Goal: Task Accomplishment & Management: Manage account settings

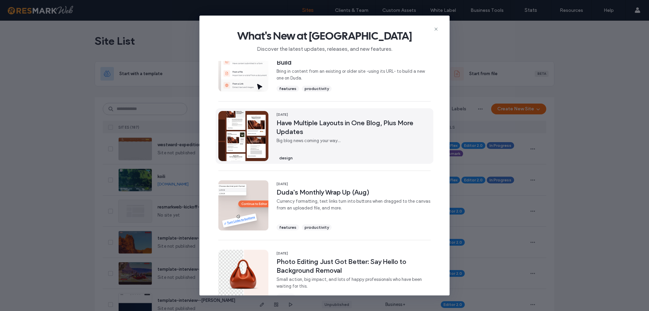
scroll to position [101, 0]
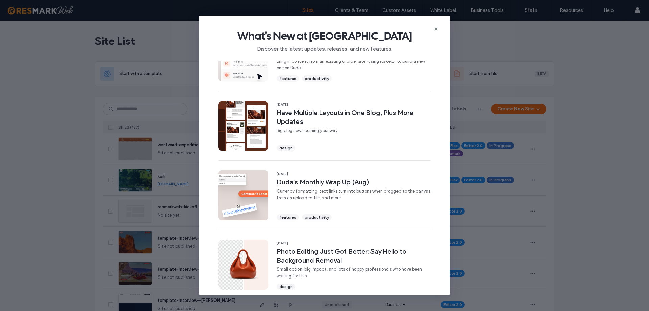
click at [435, 31] on icon at bounding box center [435, 28] width 5 height 5
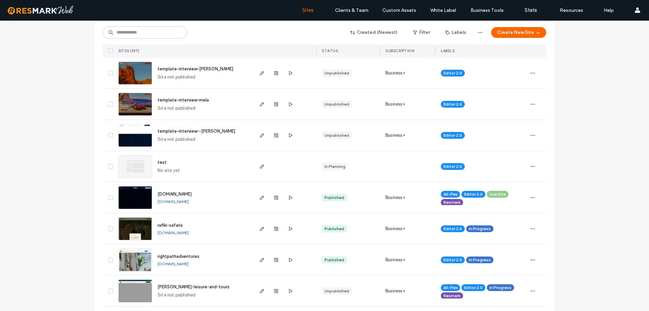
scroll to position [68, 0]
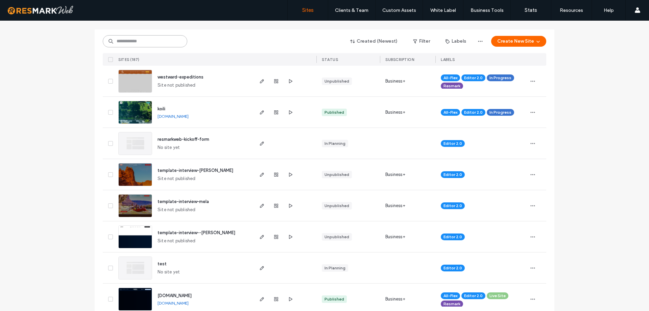
click at [145, 42] on input at bounding box center [145, 41] width 85 height 12
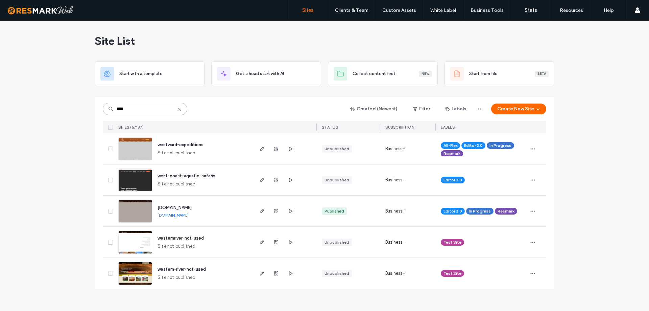
scroll to position [0, 0]
type input "****"
click at [123, 218] on img at bounding box center [135, 223] width 33 height 46
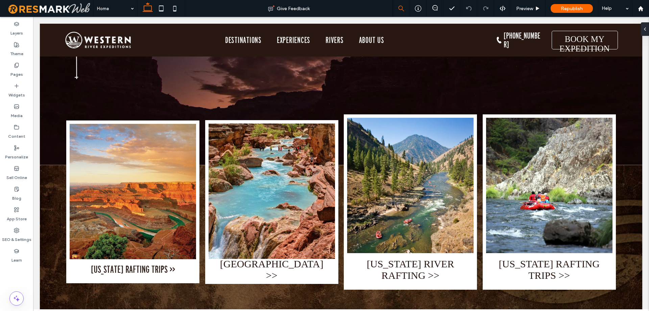
scroll to position [169, 0]
click at [1, 46] on div "Theme" at bounding box center [16, 49] width 33 height 21
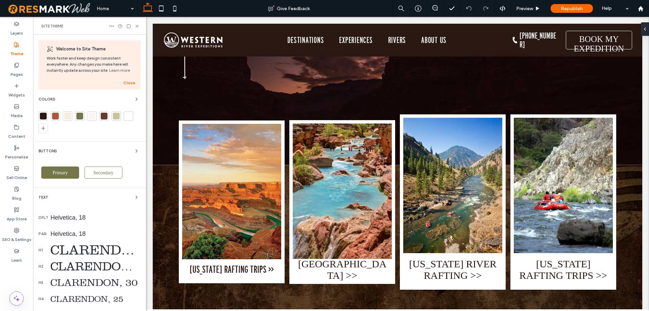
click at [81, 252] on div "CLARENDON, 40" at bounding box center [95, 250] width 90 height 16
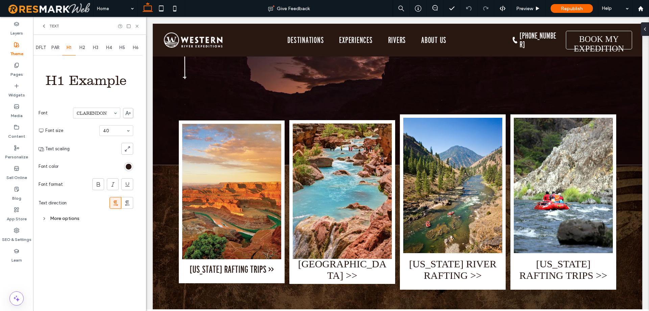
click at [83, 43] on div "H2" at bounding box center [83, 47] width 14 height 15
click at [95, 44] on div "H3" at bounding box center [96, 47] width 14 height 15
click at [109, 49] on span "H4" at bounding box center [109, 47] width 6 height 5
click at [124, 49] on span "H5" at bounding box center [122, 47] width 6 height 5
click at [134, 48] on span "H6" at bounding box center [136, 47] width 6 height 5
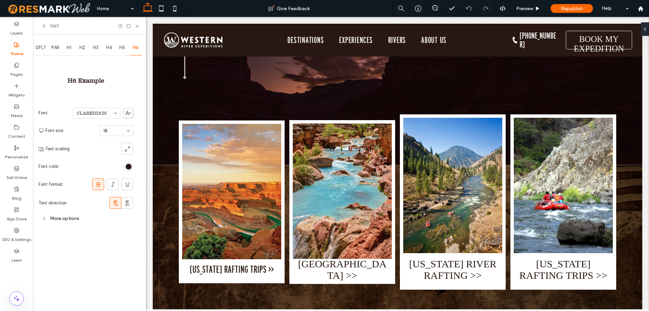
click at [70, 49] on span "H1" at bounding box center [69, 47] width 5 height 5
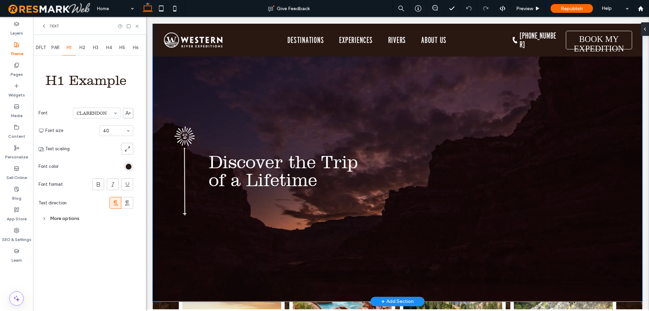
scroll to position [0, 0]
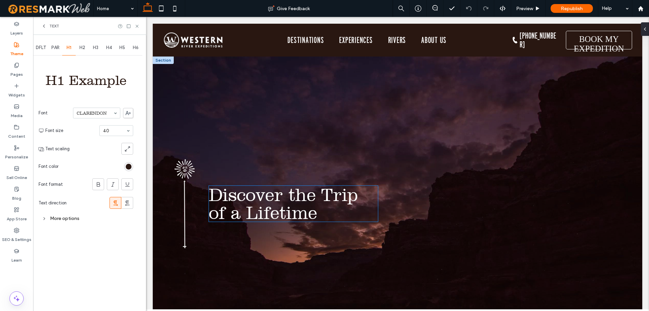
click at [284, 195] on span "Discover the Trip of a Lifetime" at bounding box center [283, 204] width 149 height 38
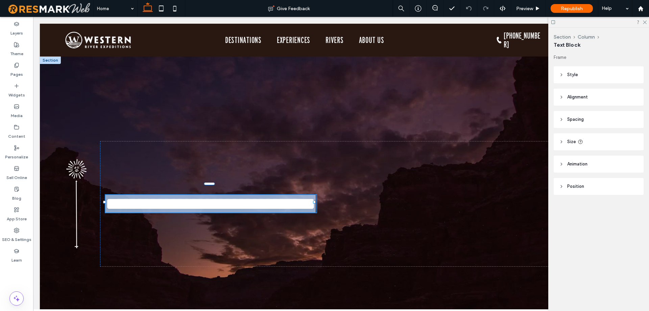
type input "*********"
type input "**"
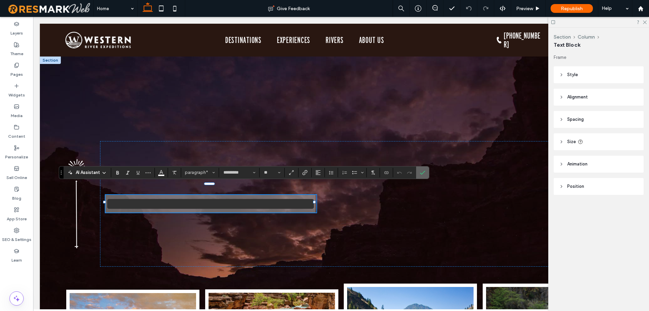
drag, startPoint x: 423, startPoint y: 173, endPoint x: 397, endPoint y: 194, distance: 32.9
click at [423, 173] on icon "Confirm" at bounding box center [422, 172] width 5 height 5
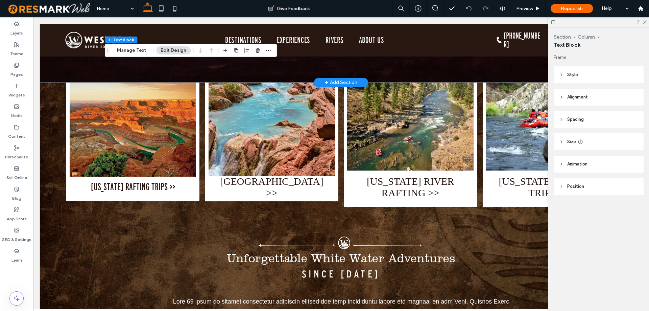
scroll to position [270, 0]
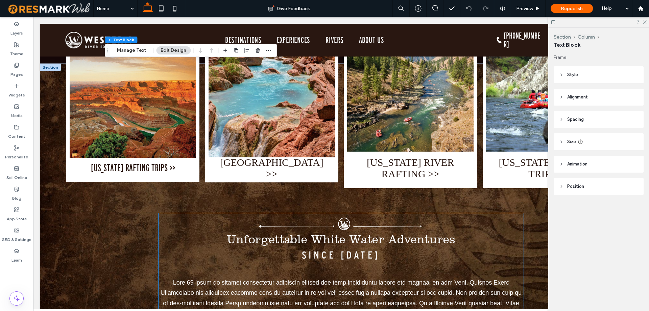
click at [310, 235] on span "Unforgettable White Water Adventures" at bounding box center [341, 239] width 229 height 14
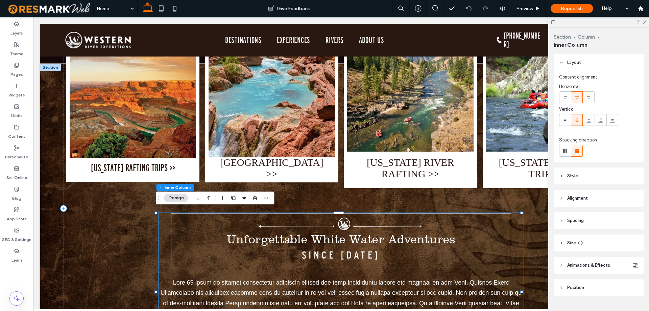
click at [310, 235] on span "Unforgettable White Water Adventures" at bounding box center [341, 239] width 229 height 14
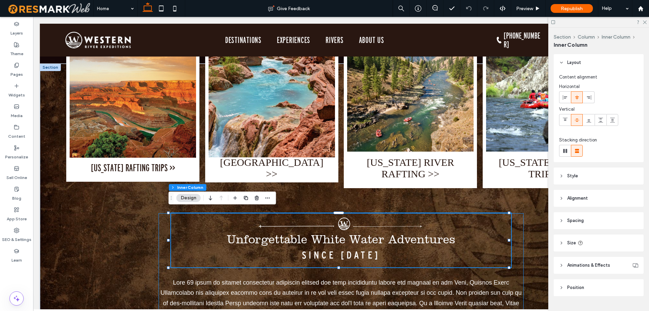
click at [310, 235] on span "Unforgettable White Water Adventures" at bounding box center [341, 239] width 229 height 14
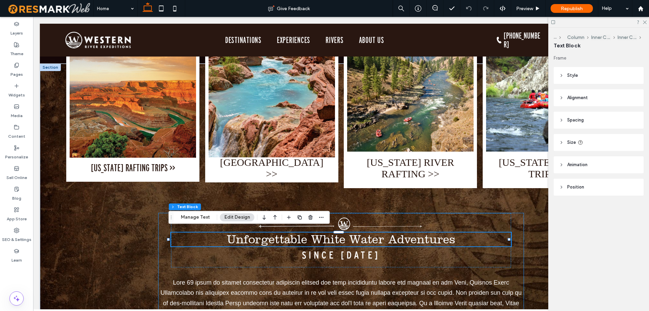
click at [310, 235] on span "Unforgettable White Water Adventures" at bounding box center [341, 239] width 229 height 14
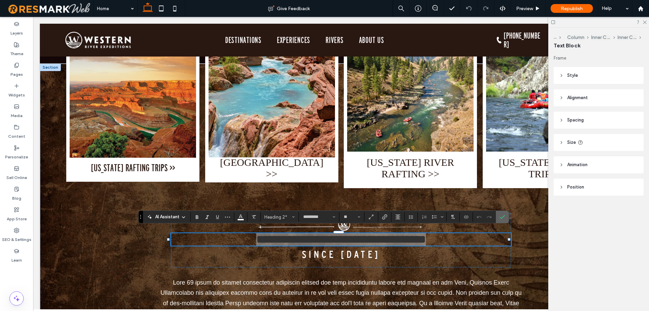
drag, startPoint x: 504, startPoint y: 218, endPoint x: 456, endPoint y: 203, distance: 49.9
click at [504, 218] on icon "Confirm" at bounding box center [502, 216] width 5 height 5
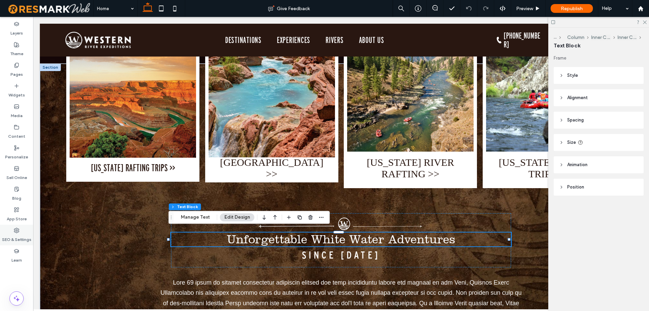
click at [15, 239] on label "SEO & Settings" at bounding box center [16, 237] width 29 height 9
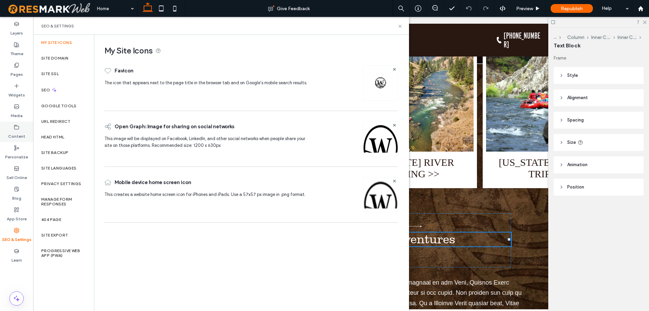
click at [18, 127] on icon at bounding box center [16, 126] width 5 height 5
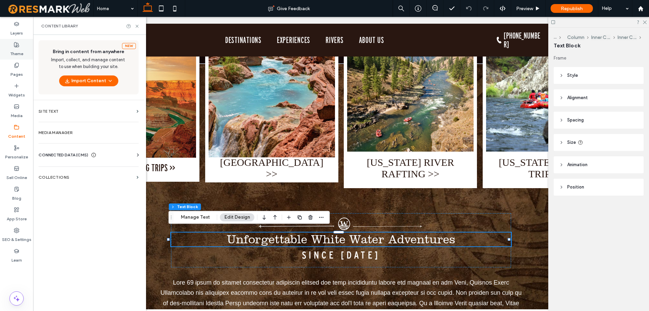
click at [5, 55] on div "Theme" at bounding box center [16, 49] width 33 height 21
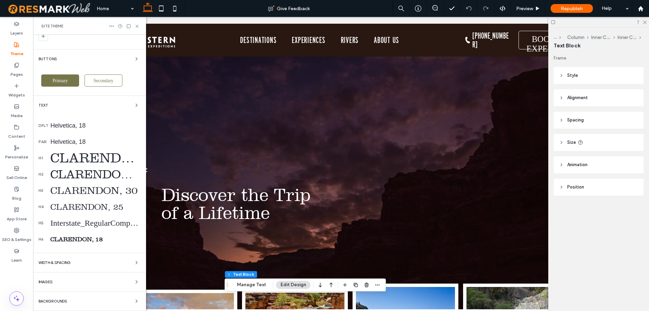
scroll to position [0, 101]
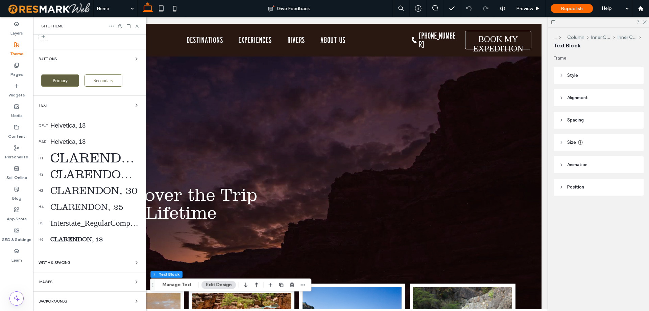
click at [70, 80] on div "Primary" at bounding box center [60, 80] width 38 height 12
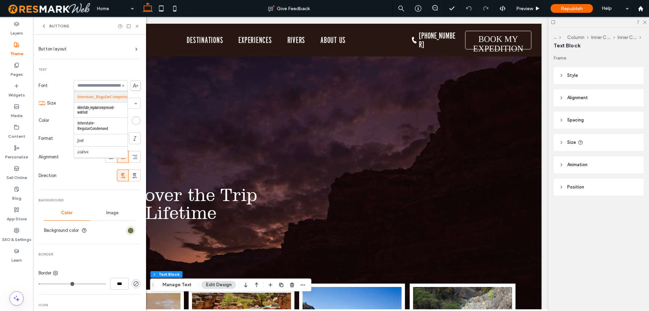
scroll to position [304, 0]
click at [61, 88] on span "Font" at bounding box center [55, 85] width 32 height 7
click at [21, 240] on label "SEO & Settings" at bounding box center [16, 237] width 29 height 9
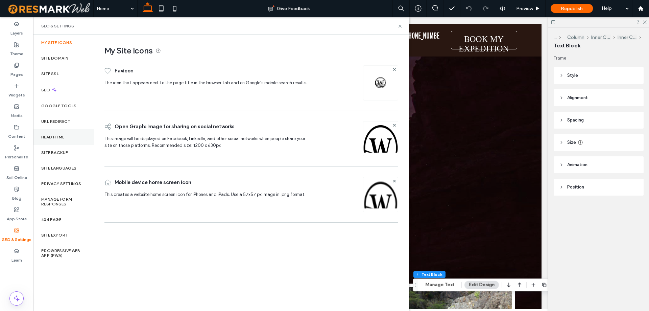
click at [59, 135] on label "Head HTML" at bounding box center [52, 137] width 23 height 5
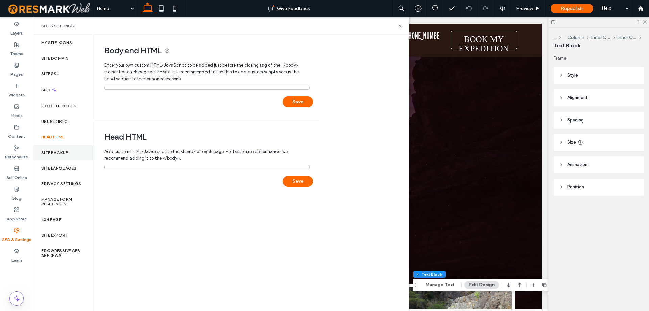
click at [59, 152] on label "Site Backup" at bounding box center [54, 152] width 27 height 5
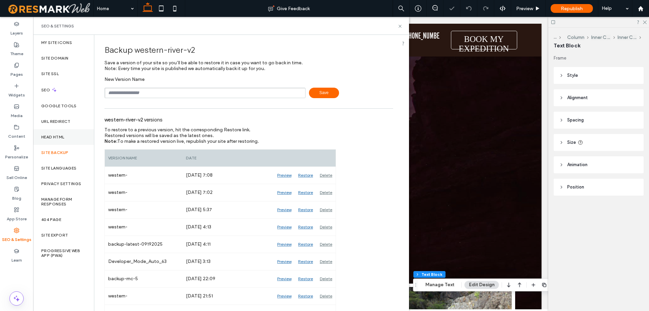
click at [56, 135] on label "Head HTML" at bounding box center [52, 137] width 23 height 5
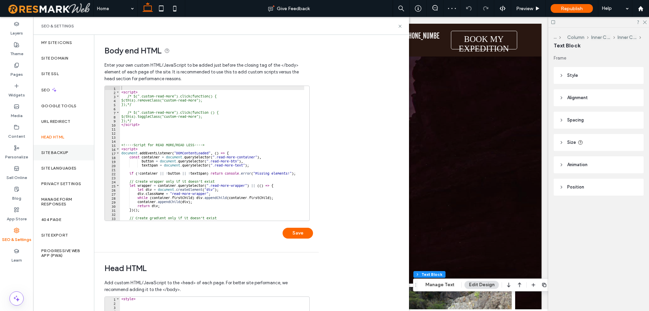
click at [49, 160] on div "Site Backup" at bounding box center [63, 153] width 61 height 16
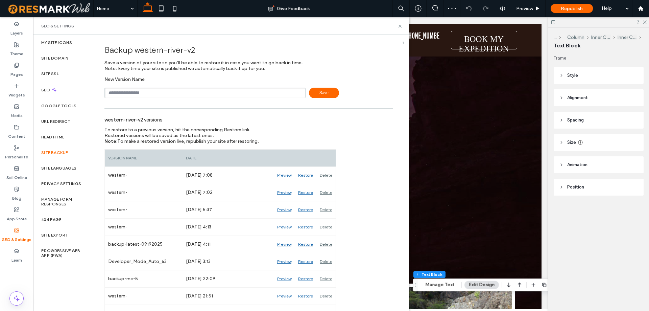
click at [159, 94] on input "text" at bounding box center [204, 93] width 201 height 10
type input "**********"
click at [400, 25] on icon at bounding box center [400, 26] width 5 height 5
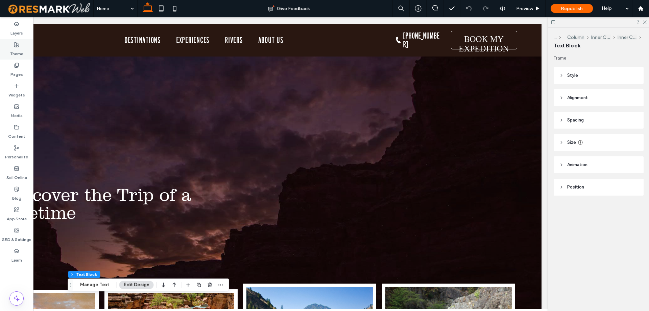
click at [13, 55] on label "Theme" at bounding box center [16, 51] width 13 height 9
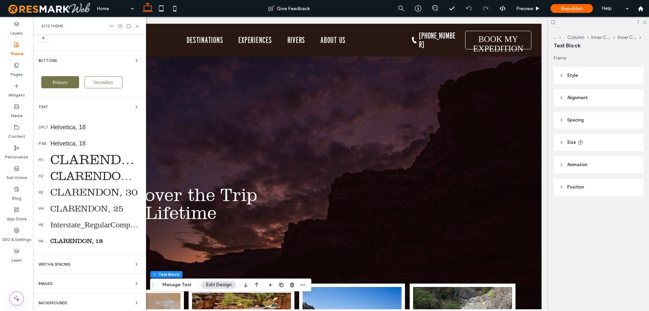
scroll to position [92, 0]
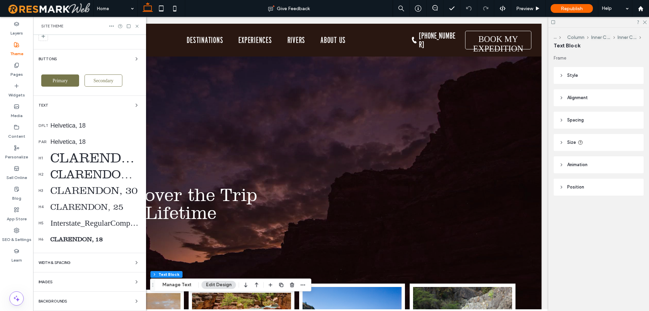
click at [103, 225] on div "Interstate_RegularCompressed, 24" at bounding box center [95, 222] width 90 height 9
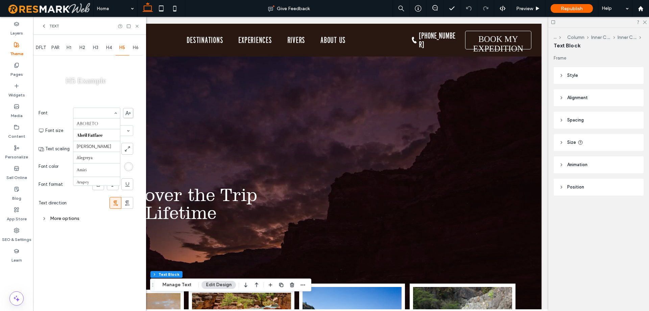
scroll to position [315, 0]
drag, startPoint x: 137, startPoint y: 26, endPoint x: 105, endPoint y: 10, distance: 35.8
click at [137, 26] on use at bounding box center [137, 26] width 3 height 3
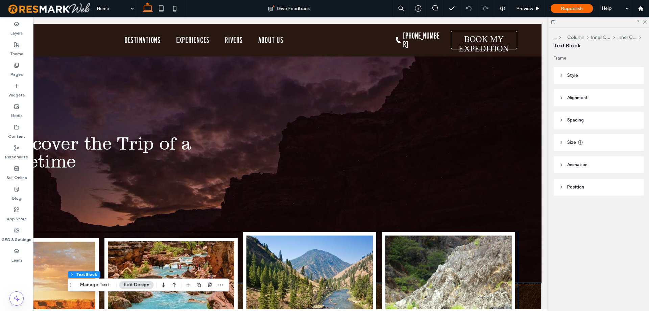
scroll to position [34, 0]
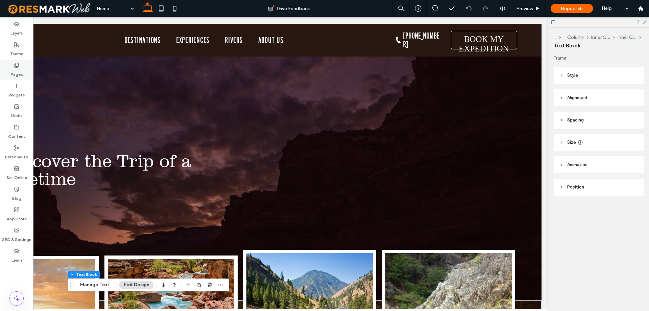
drag, startPoint x: 7, startPoint y: 51, endPoint x: 29, endPoint y: 70, distance: 29.3
click at [7, 51] on div "Theme" at bounding box center [16, 49] width 33 height 21
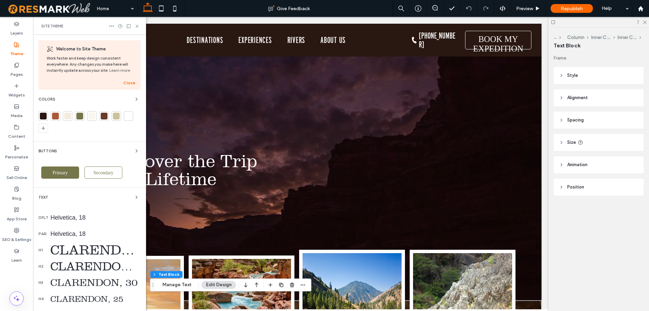
scroll to position [92, 0]
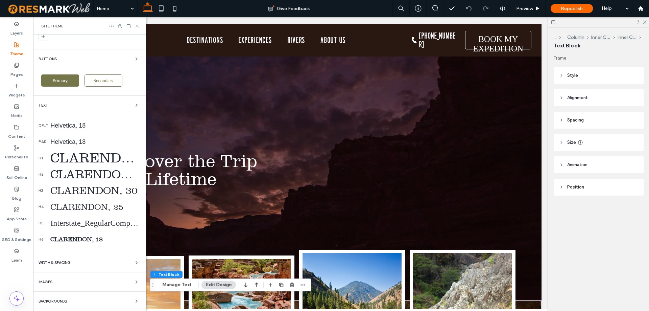
click at [138, 26] on icon at bounding box center [137, 26] width 5 height 5
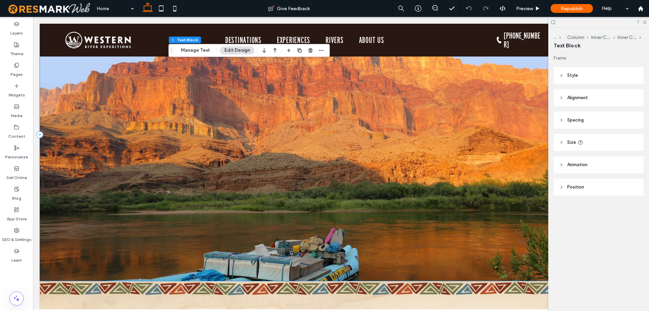
scroll to position [1555, 0]
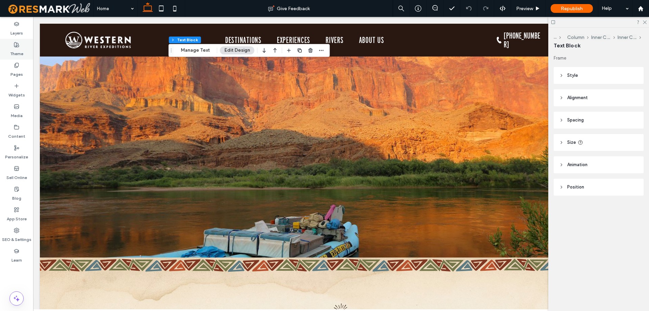
click at [17, 45] on icon at bounding box center [16, 44] width 5 height 5
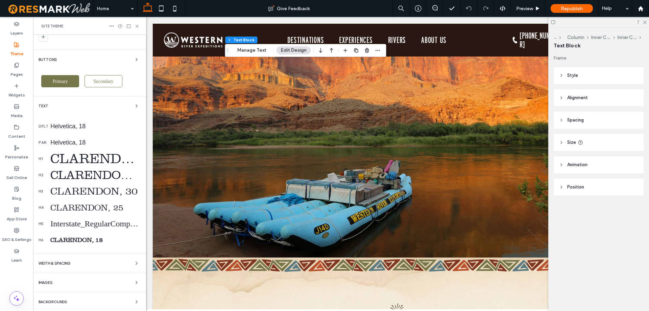
scroll to position [92, 0]
click at [94, 242] on div "CLARENDON, 18" at bounding box center [95, 239] width 90 height 7
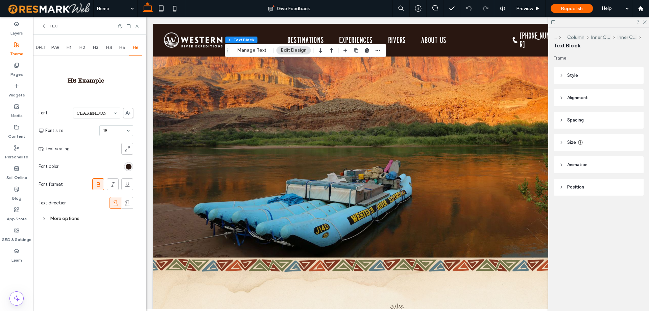
scroll to position [0, 0]
click at [59, 214] on div "More options" at bounding box center [86, 218] width 95 height 9
click at [132, 111] on span at bounding box center [128, 113] width 10 height 10
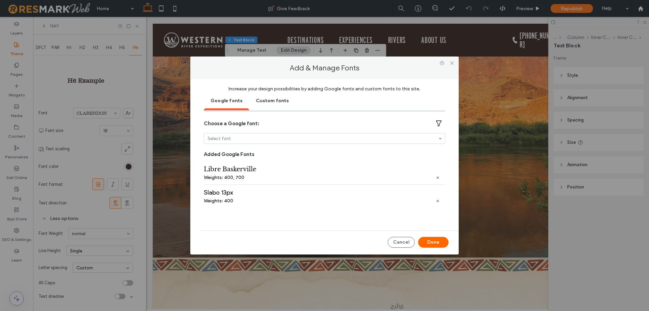
click at [271, 99] on div "Custom fonts" at bounding box center [272, 100] width 46 height 17
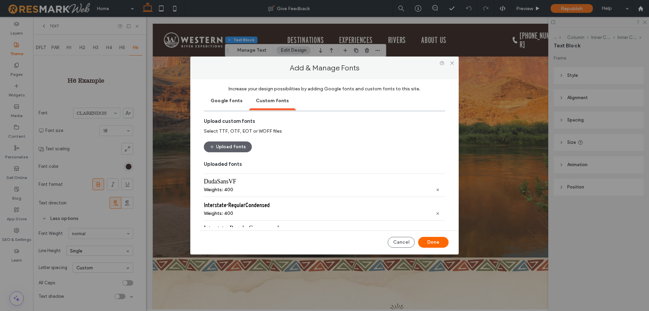
scroll to position [23, 0]
click at [451, 65] on icon at bounding box center [452, 63] width 5 height 5
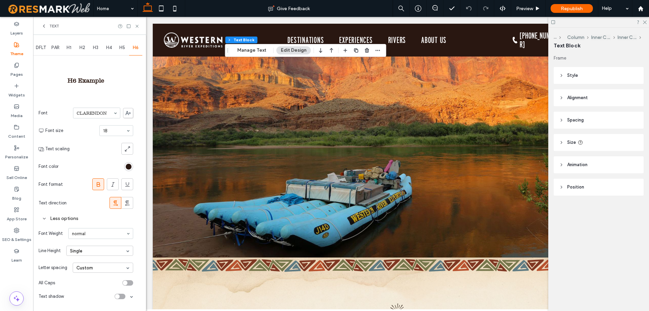
click at [140, 26] on div "Text" at bounding box center [89, 26] width 113 height 18
drag, startPoint x: 137, startPoint y: 26, endPoint x: 274, endPoint y: 170, distance: 198.7
click at [137, 26] on use at bounding box center [137, 26] width 3 height 3
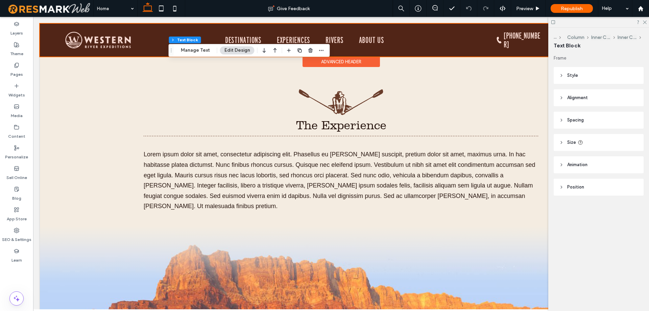
scroll to position [1285, 0]
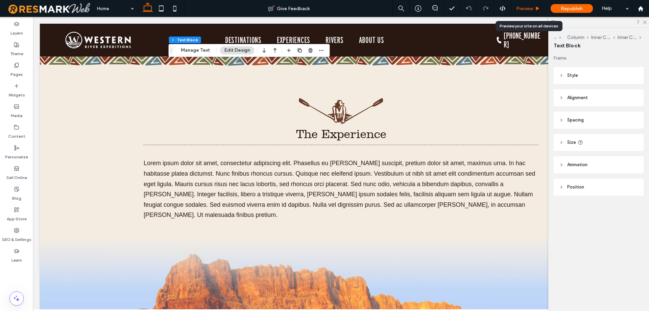
click at [526, 13] on div "Preview" at bounding box center [528, 8] width 34 height 17
click at [529, 7] on span "Preview" at bounding box center [524, 9] width 17 height 6
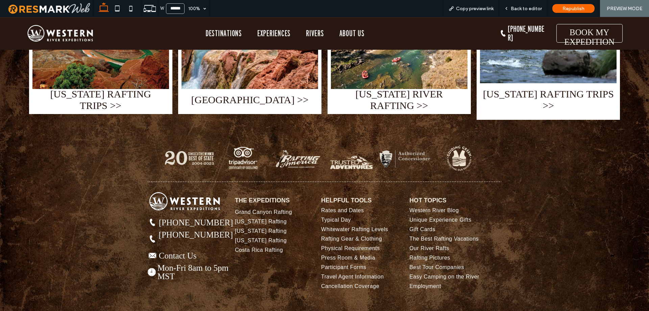
scroll to position [5353, 0]
click at [84, 223] on div "Button Button Button Button Button Button (866) 904-1160 (801) 942-6669 Contact…" at bounding box center [324, 220] width 649 height 202
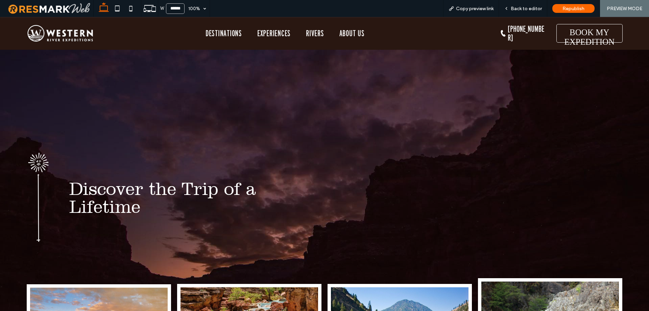
scroll to position [0, 0]
drag, startPoint x: 535, startPoint y: 9, endPoint x: 240, endPoint y: 143, distance: 324.3
click at [535, 9] on span "Back to editor" at bounding box center [526, 9] width 31 height 6
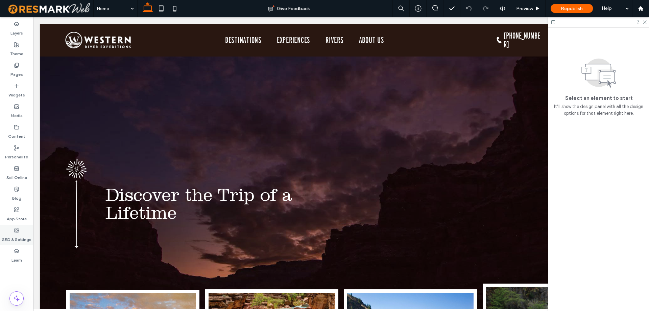
click at [21, 232] on div "SEO & Settings" at bounding box center [16, 235] width 33 height 21
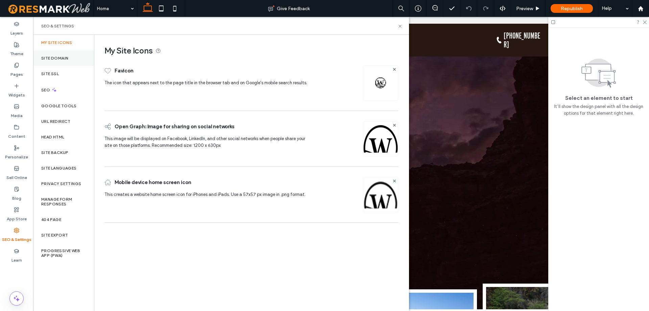
click at [81, 53] on div "Site Domain" at bounding box center [63, 58] width 61 height 16
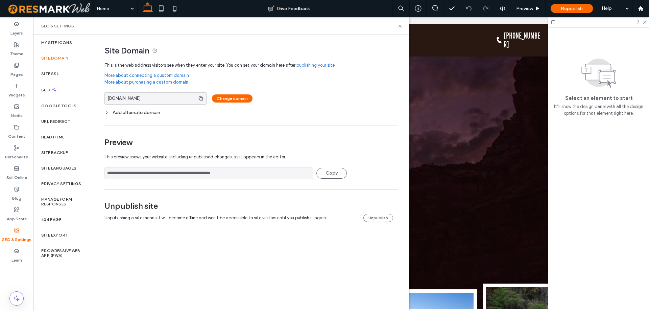
click at [209, 164] on span "This preview shows your website, including unpublished changes, as it appears i…" at bounding box center [248, 157] width 289 height 14
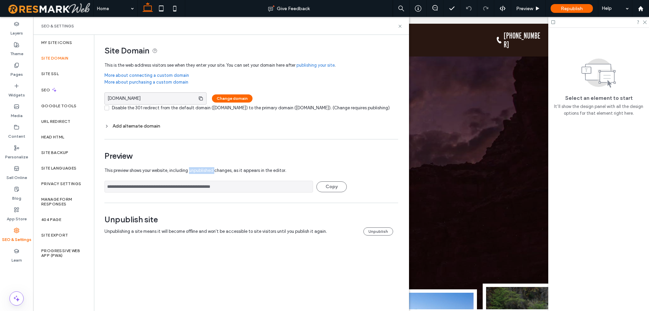
click at [209, 173] on span "This preview shows your website, including unpublished changes, as it appears i…" at bounding box center [248, 171] width 289 height 14
click at [209, 192] on input "**********" at bounding box center [208, 187] width 209 height 12
drag, startPoint x: 209, startPoint y: 197, endPoint x: 466, endPoint y: 75, distance: 284.2
click at [209, 192] on input "**********" at bounding box center [208, 187] width 209 height 12
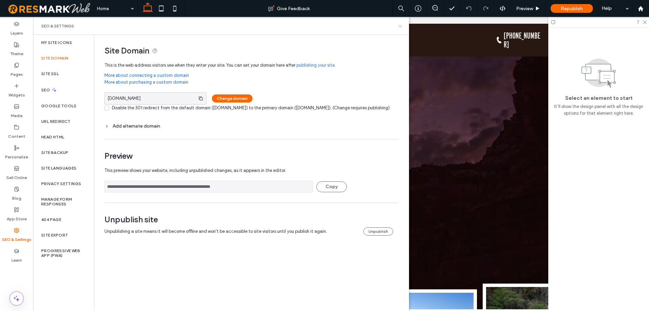
click at [401, 27] on use at bounding box center [400, 26] width 3 height 3
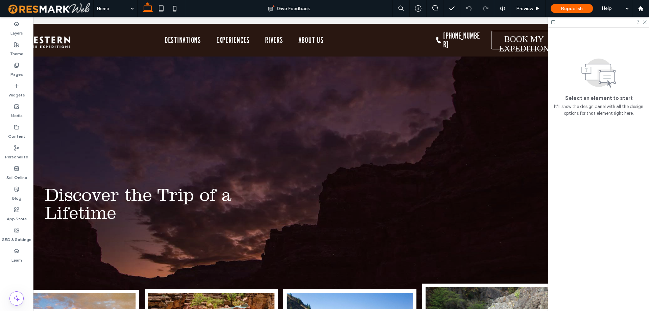
scroll to position [0, 101]
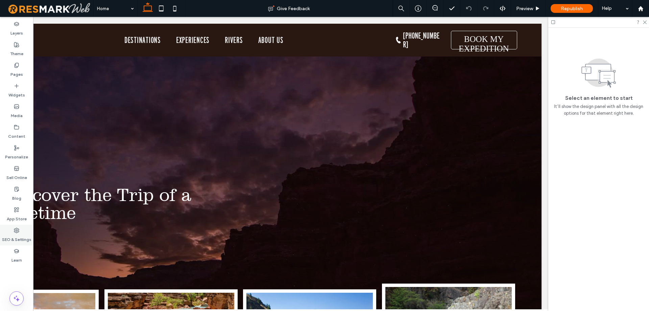
click at [20, 238] on label "SEO & Settings" at bounding box center [16, 237] width 29 height 9
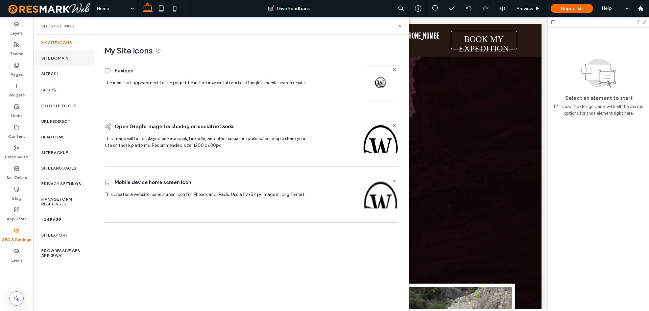
click at [74, 57] on div "Site Domain" at bounding box center [63, 58] width 61 height 16
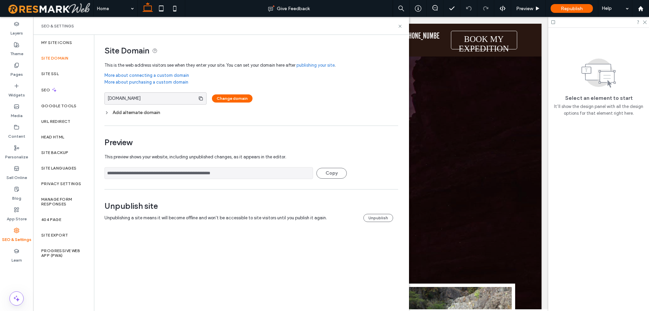
click at [244, 173] on input "**********" at bounding box center [208, 173] width 209 height 12
click at [244, 173] on div "**********" at bounding box center [248, 168] width 289 height 36
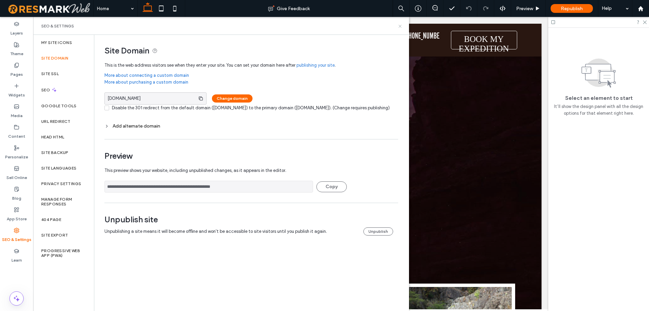
drag, startPoint x: 401, startPoint y: 24, endPoint x: 365, endPoint y: 32, distance: 36.3
click at [401, 24] on icon at bounding box center [400, 26] width 5 height 5
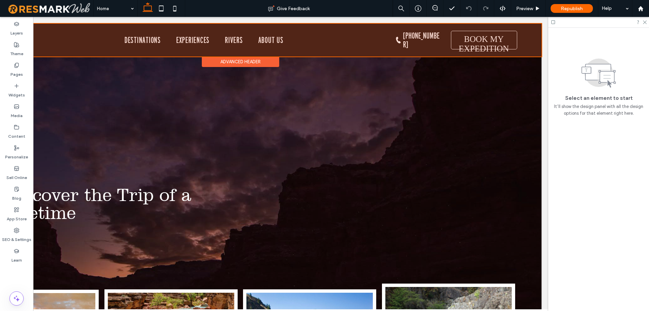
click at [264, 60] on div "Advanced Header" at bounding box center [240, 61] width 77 height 10
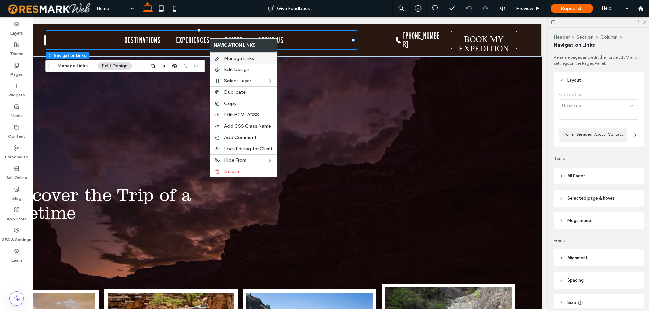
click at [258, 57] on label "Manage Links" at bounding box center [248, 58] width 49 height 6
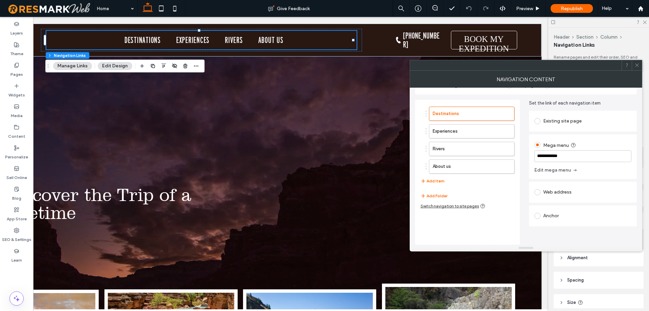
scroll to position [0, 0]
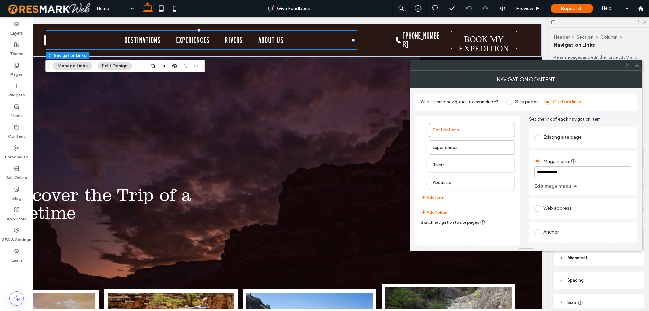
click at [636, 67] on icon at bounding box center [637, 65] width 5 height 5
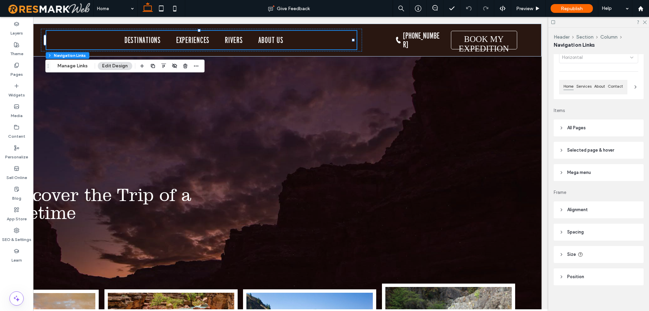
scroll to position [52, 0]
click at [582, 128] on header "All Pages" at bounding box center [599, 123] width 90 height 17
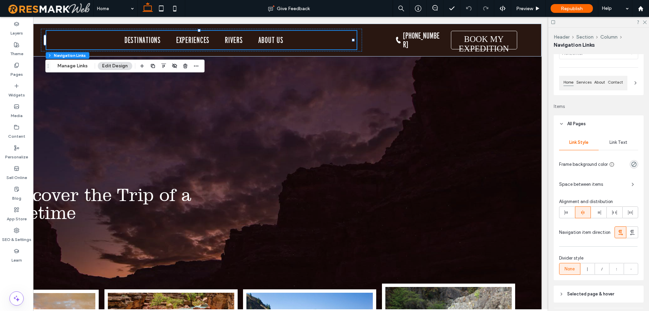
click at [615, 142] on span "Link Text" at bounding box center [619, 142] width 18 height 5
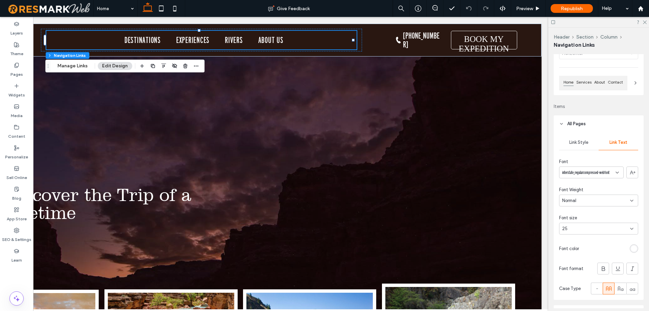
click at [601, 175] on span "interstate_regularcompressed-webfont" at bounding box center [585, 172] width 47 height 7
click at [597, 209] on span "Interstate_RegularCompressed" at bounding box center [589, 209] width 54 height 7
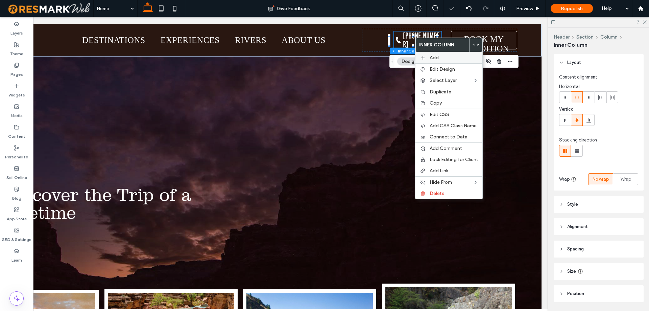
type input "**"
click at [453, 68] on span "Edit Design" at bounding box center [442, 69] width 25 height 6
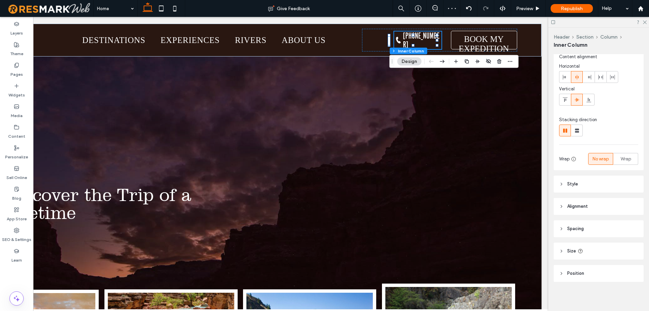
scroll to position [21, 0]
click at [582, 182] on header "Style" at bounding box center [599, 183] width 90 height 17
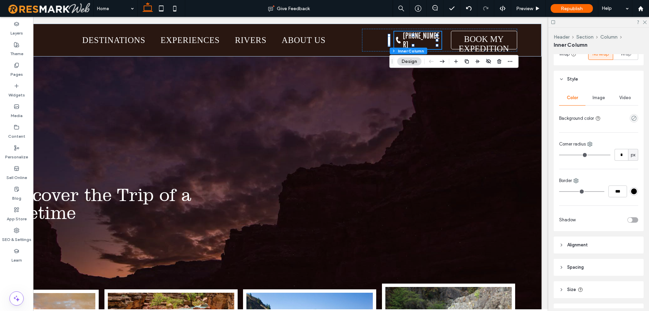
scroll to position [164, 0]
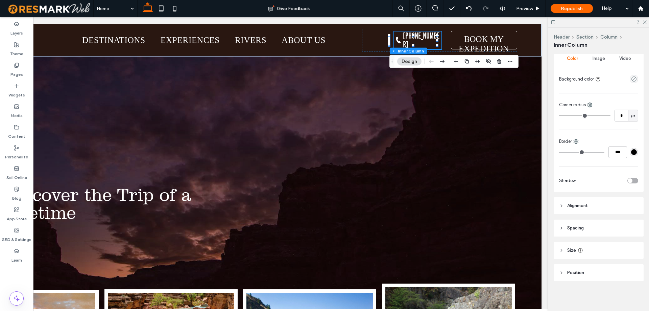
click at [571, 245] on header "Size" at bounding box center [599, 250] width 90 height 17
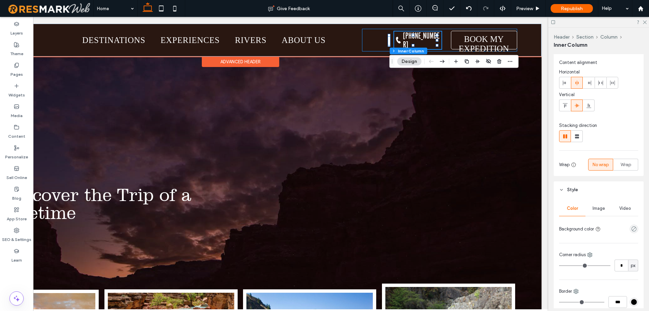
scroll to position [34, 0]
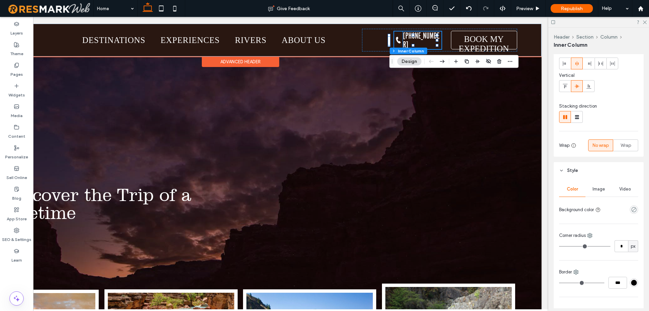
drag, startPoint x: 405, startPoint y: 37, endPoint x: 342, endPoint y: 69, distance: 70.5
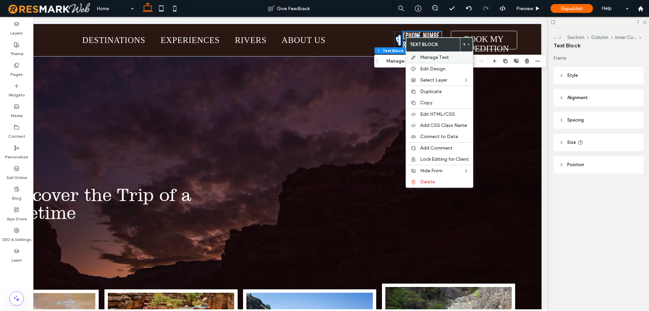
click at [420, 57] on span "Manage Text" at bounding box center [434, 57] width 29 height 6
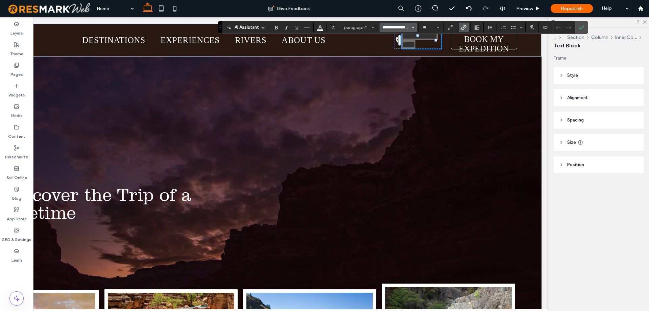
click at [394, 26] on input "**********" at bounding box center [396, 27] width 29 height 5
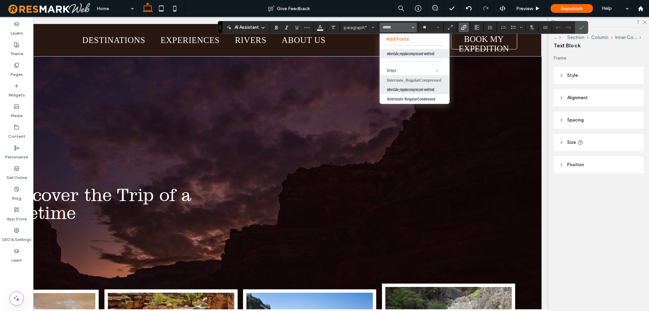
click at [423, 83] on label "Interstate_RegularCompressed" at bounding box center [415, 80] width 70 height 10
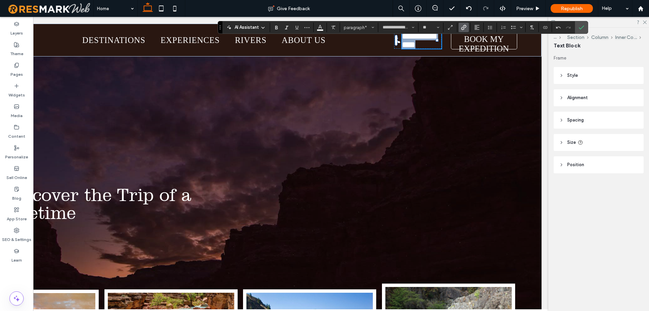
type input "**********"
click at [584, 28] on label "Confirm" at bounding box center [581, 27] width 10 height 12
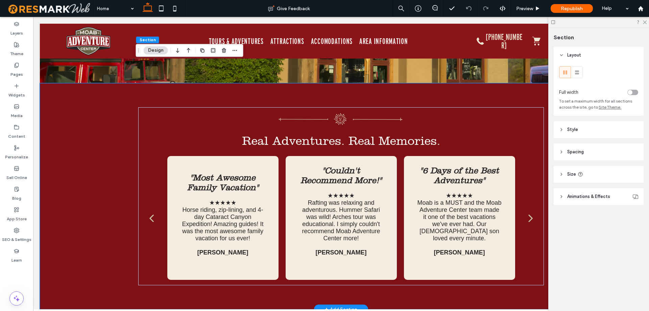
scroll to position [1857, 0]
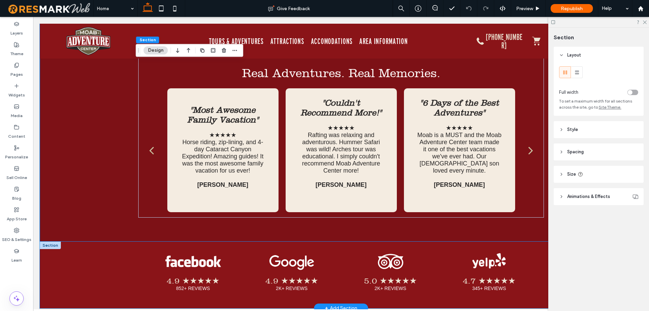
click at [55, 241] on div "4.9 ★★★★★ 852+ REVIEWS Button 4.9 ★★★★★ 2K+ REVIEWS Button 5.0 ★★★★★ 2K+ REVIEW…" at bounding box center [341, 274] width 603 height 67
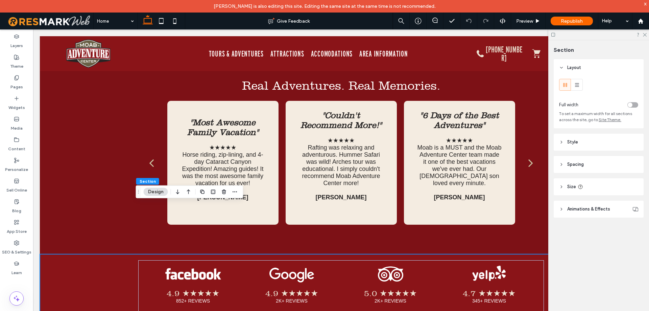
click at [571, 140] on span "Style" at bounding box center [572, 142] width 11 height 7
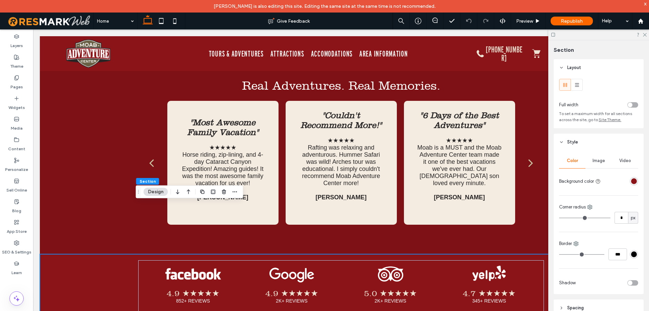
click at [597, 161] on span "Image" at bounding box center [599, 160] width 13 height 5
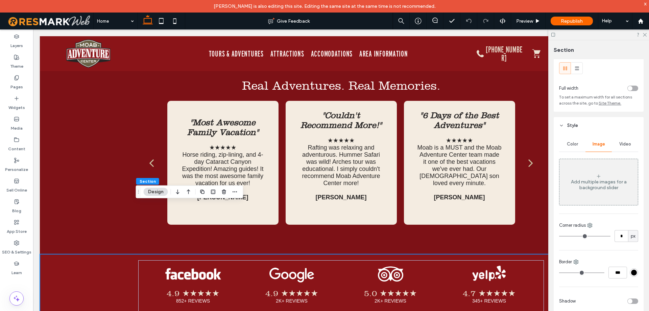
scroll to position [0, 0]
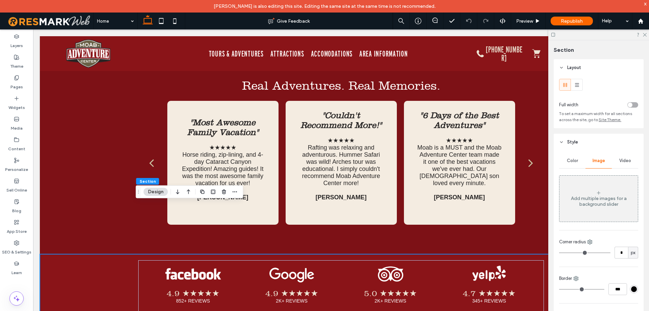
drag, startPoint x: 611, startPoint y: 200, endPoint x: 602, endPoint y: 190, distance: 13.6
click at [611, 200] on div "Add multiple images for a background slider" at bounding box center [599, 200] width 78 height 11
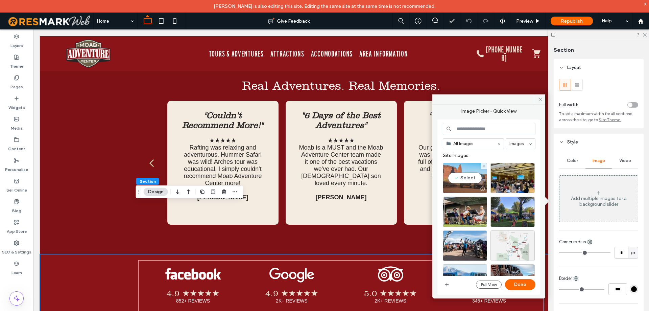
click at [467, 183] on div "Select" at bounding box center [465, 178] width 44 height 30
click at [523, 284] on button "Done" at bounding box center [520, 284] width 30 height 11
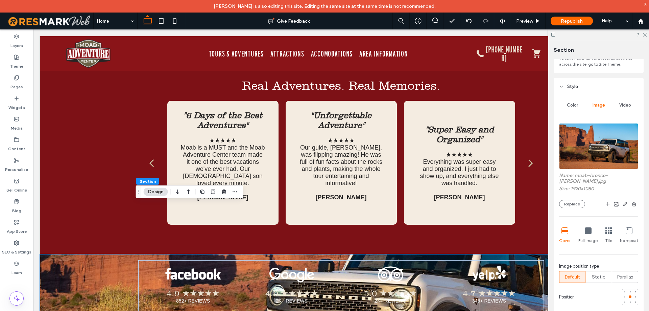
scroll to position [68, 0]
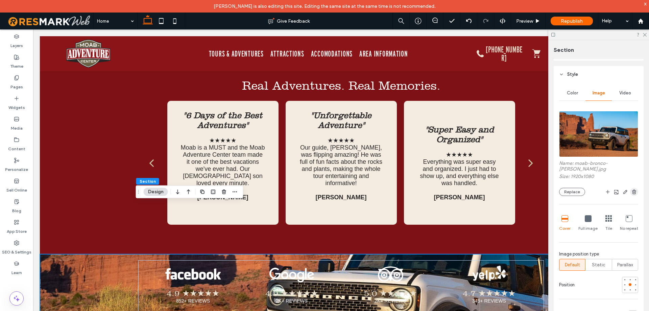
click at [632, 192] on icon "button" at bounding box center [634, 191] width 5 height 5
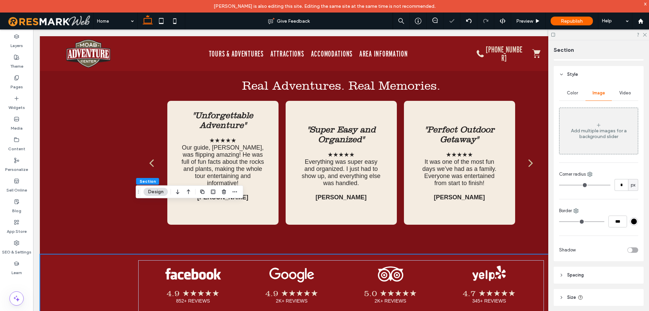
click at [577, 97] on div "Color" at bounding box center [572, 93] width 26 height 15
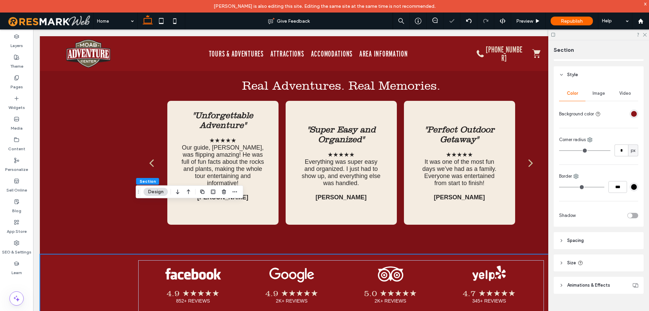
scroll to position [67, 0]
click at [631, 114] on div "rgba(138, 20, 24, 1)" at bounding box center [634, 114] width 6 height 6
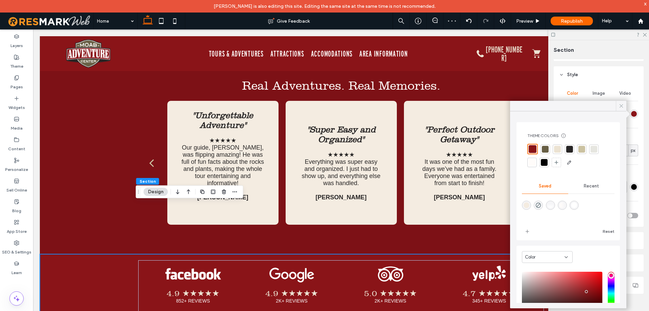
click at [622, 105] on icon at bounding box center [621, 106] width 6 height 6
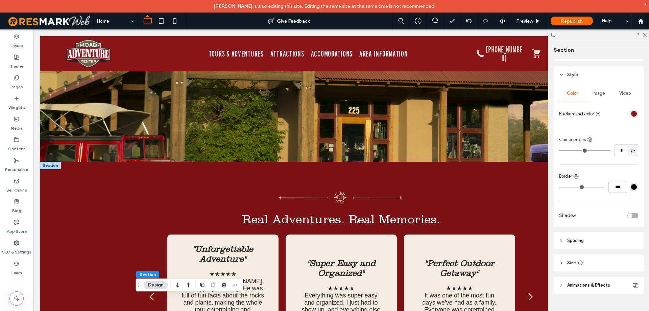
scroll to position [1721, 0]
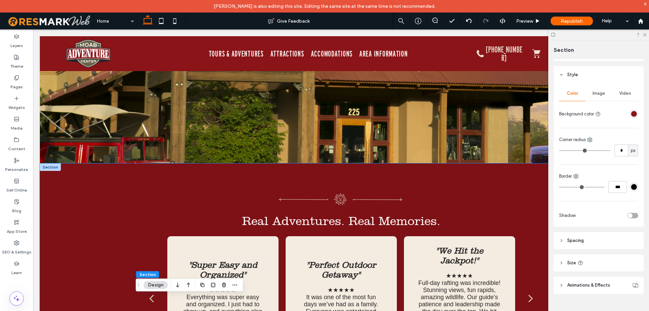
click at [55, 163] on div "Real Adventures. Real Memories. "Most Awesome Family Vacation" ★★★★★ Horse ridi…" at bounding box center [341, 276] width 603 height 226
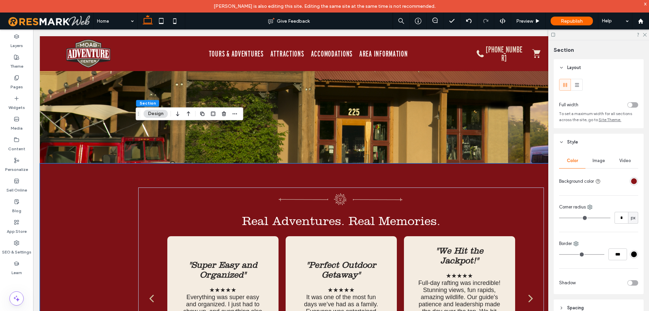
click at [631, 179] on div "rgba(138, 20, 24, 1)" at bounding box center [634, 181] width 6 height 6
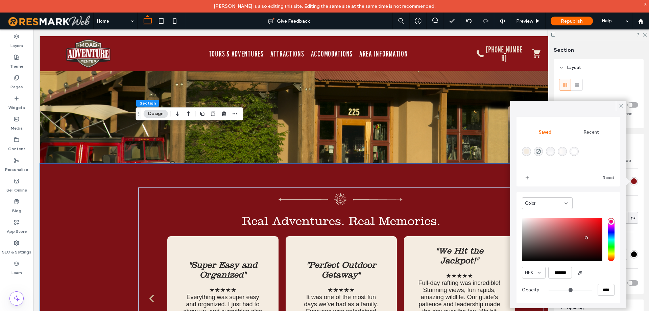
scroll to position [55, 0]
click at [621, 107] on icon at bounding box center [621, 106] width 6 height 6
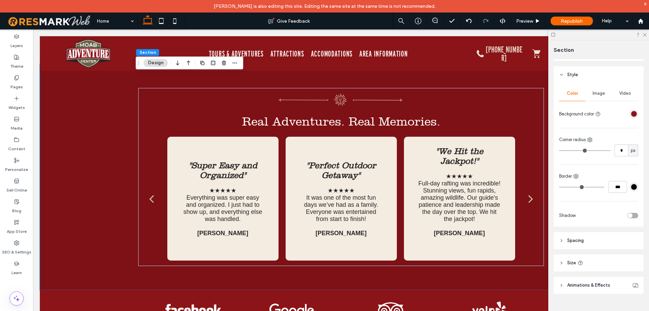
scroll to position [1823, 0]
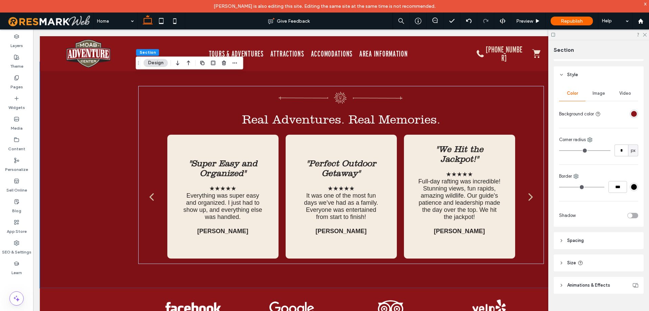
click at [597, 91] on span "Image" at bounding box center [599, 93] width 13 height 5
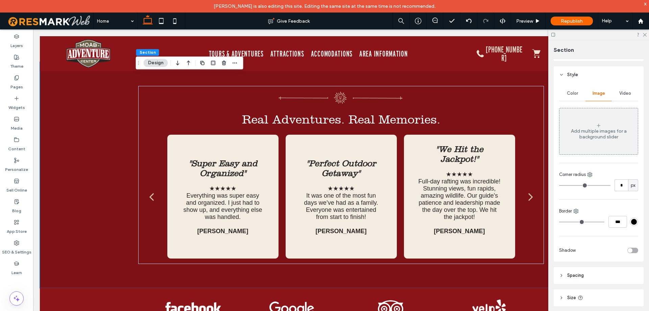
click at [616, 128] on div "Add multiple images for a background slider" at bounding box center [599, 133] width 78 height 11
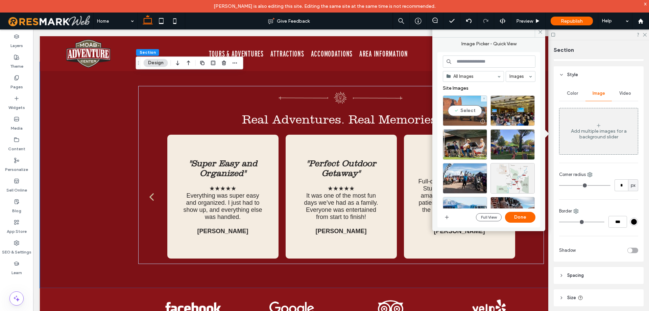
click at [466, 114] on div "Select" at bounding box center [465, 110] width 44 height 30
drag, startPoint x: 527, startPoint y: 220, endPoint x: 513, endPoint y: 195, distance: 28.4
click at [527, 220] on button "Done" at bounding box center [520, 217] width 30 height 11
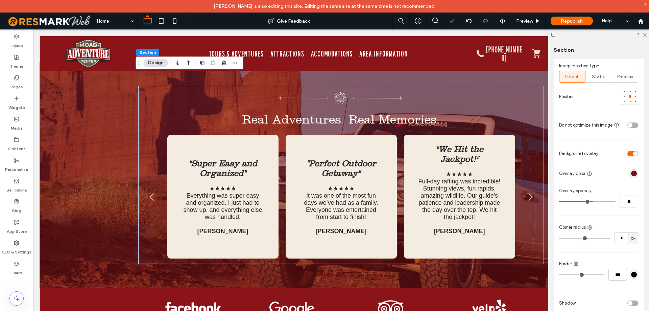
scroll to position [270, 0]
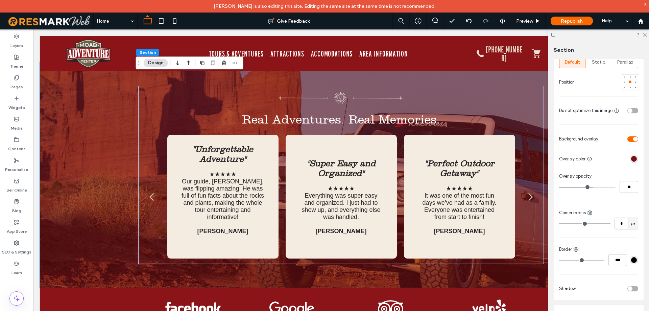
click at [631, 161] on div "rgba(118, 16, 20, 1)" at bounding box center [634, 159] width 6 height 6
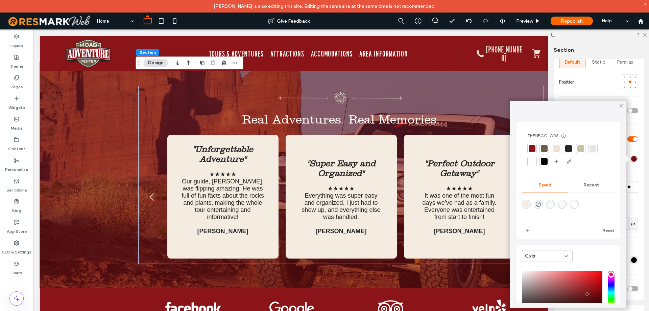
click at [619, 111] on div "Theme Colors Save time with Theme Colors Create a color palette to instantly ad…" at bounding box center [568, 209] width 116 height 197
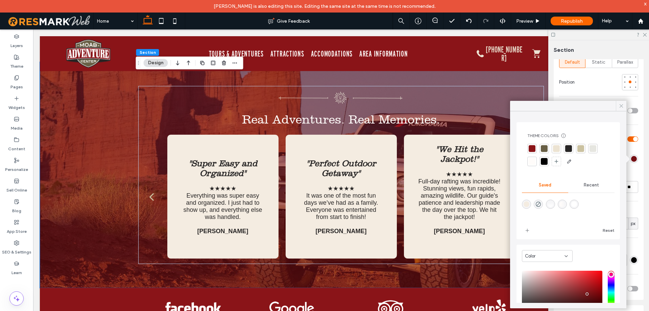
click at [621, 108] on icon at bounding box center [621, 106] width 6 height 6
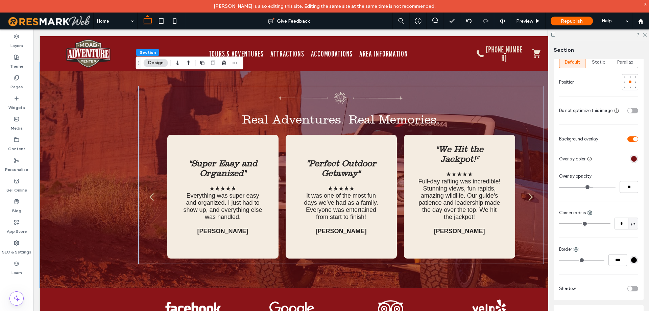
click at [628, 141] on div "toggle" at bounding box center [633, 138] width 11 height 5
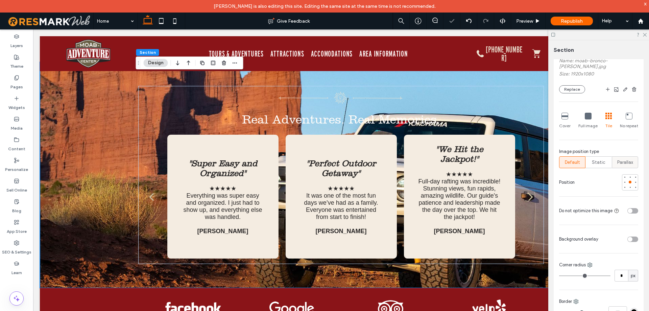
scroll to position [169, 0]
click at [632, 93] on icon "button" at bounding box center [634, 90] width 5 height 5
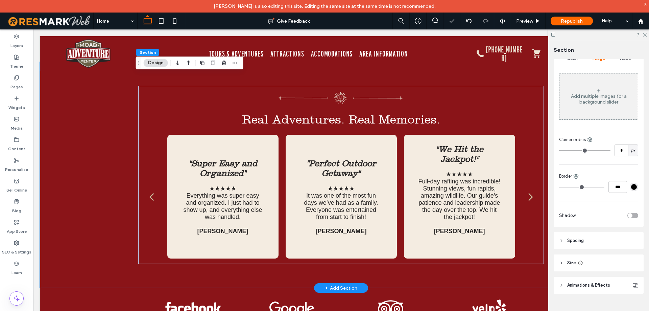
scroll to position [1789, 0]
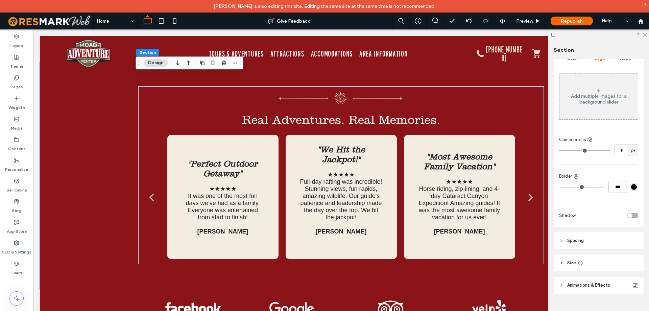
scroll to position [1823, 0]
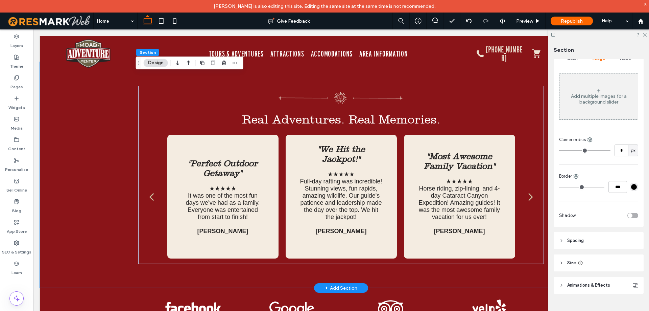
scroll to position [1857, 0]
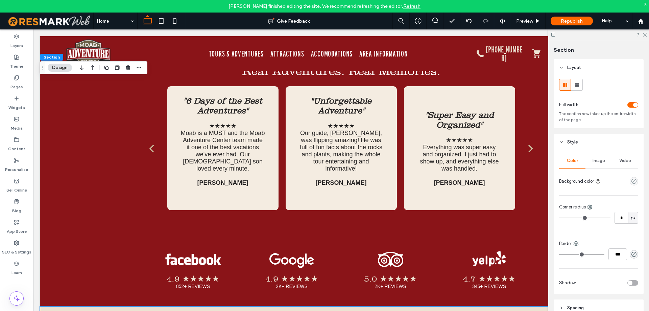
scroll to position [2059, 0]
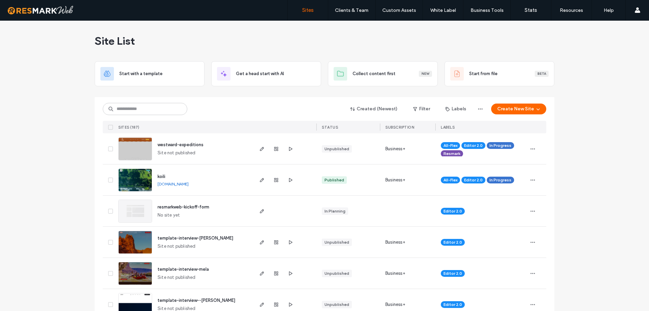
click at [144, 115] on div "Created (Newest) Filter Labels Create New Site SITES (187) STATUS SUBSCRIPTION …" at bounding box center [325, 115] width 444 height 36
click at [140, 113] on input at bounding box center [145, 109] width 85 height 12
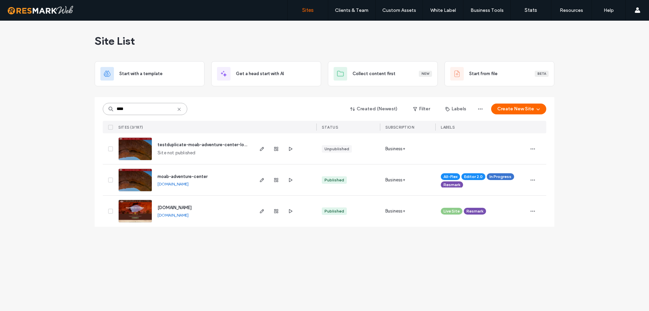
type input "****"
click at [139, 185] on img at bounding box center [135, 192] width 33 height 46
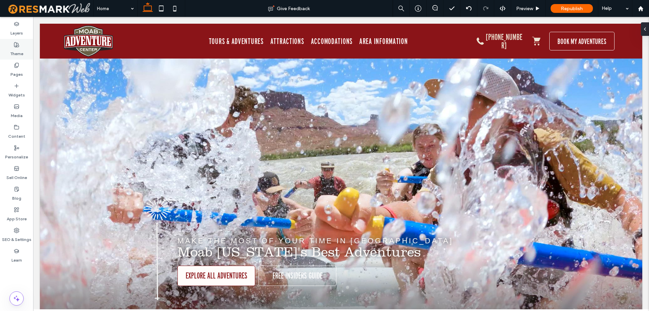
click at [12, 48] on label "Theme" at bounding box center [16, 51] width 13 height 9
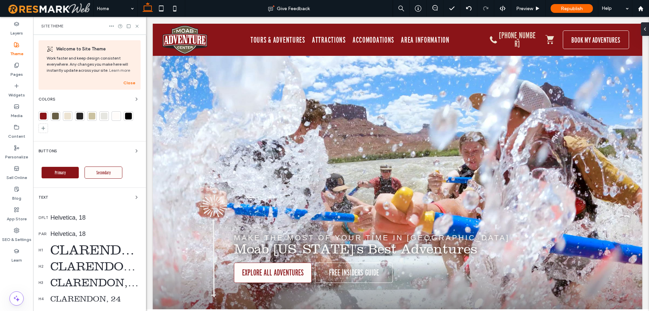
scroll to position [92, 0]
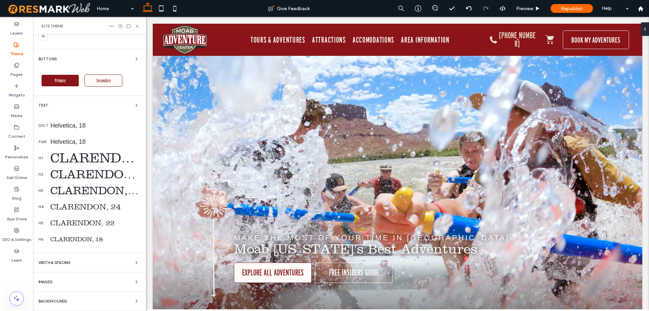
click at [97, 239] on div "CLARENDON, 18" at bounding box center [95, 239] width 90 height 7
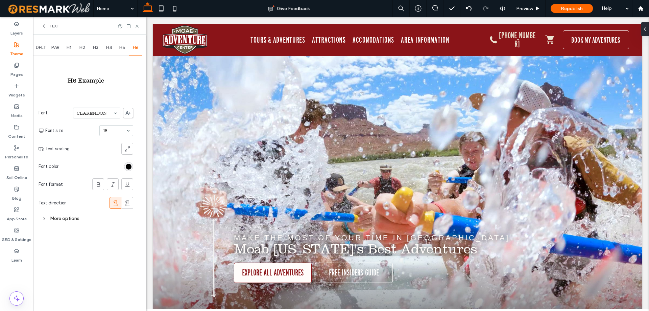
scroll to position [0, 0]
drag, startPoint x: 139, startPoint y: 26, endPoint x: 127, endPoint y: 50, distance: 27.2
click at [139, 26] on icon at bounding box center [137, 26] width 5 height 5
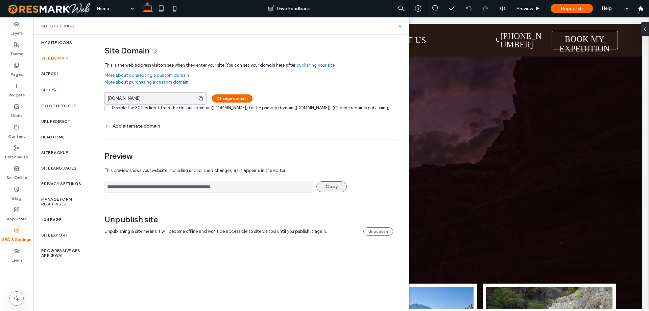
click at [335, 192] on button "Copy" at bounding box center [331, 186] width 30 height 11
click at [292, 192] on input "**********" at bounding box center [208, 187] width 209 height 12
click at [291, 192] on input "**********" at bounding box center [208, 187] width 209 height 12
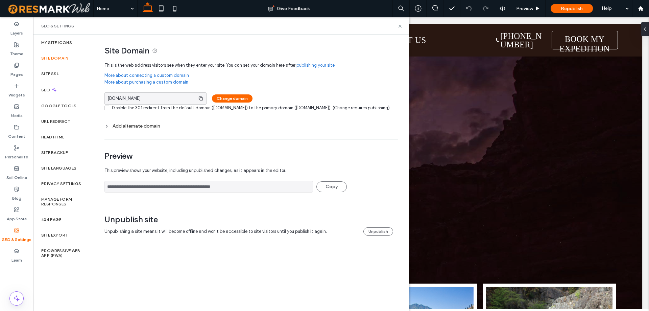
click at [290, 192] on input "**********" at bounding box center [208, 187] width 209 height 12
